Goal: Task Accomplishment & Management: Manage account settings

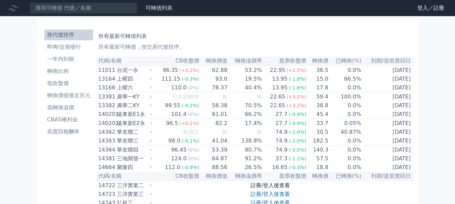
click at [281, 189] on link "註冊/登入後查看" at bounding box center [269, 185] width 39 height 6
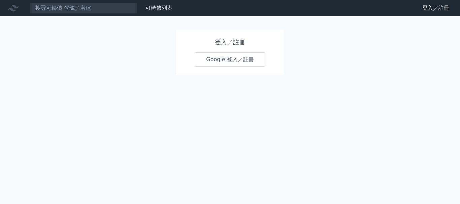
click at [219, 58] on link "Google 登入／註冊" at bounding box center [230, 60] width 70 height 14
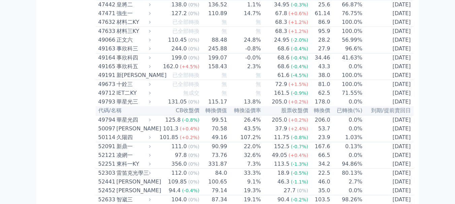
scroll to position [2045, 0]
